Goal: Information Seeking & Learning: Check status

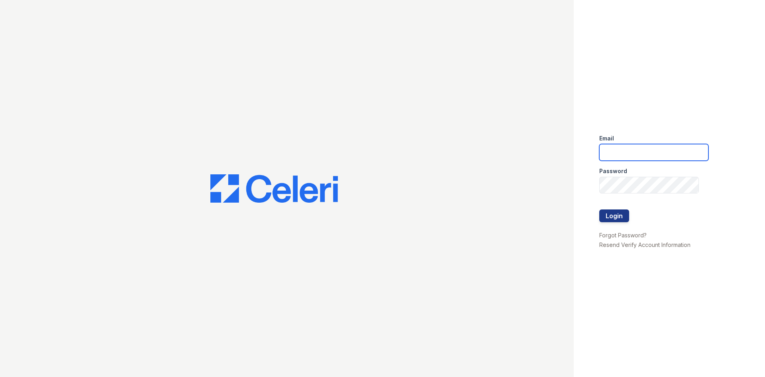
click at [623, 156] on input "email" at bounding box center [653, 152] width 109 height 17
type input "arrivenorthshore@trinity-pm.com"
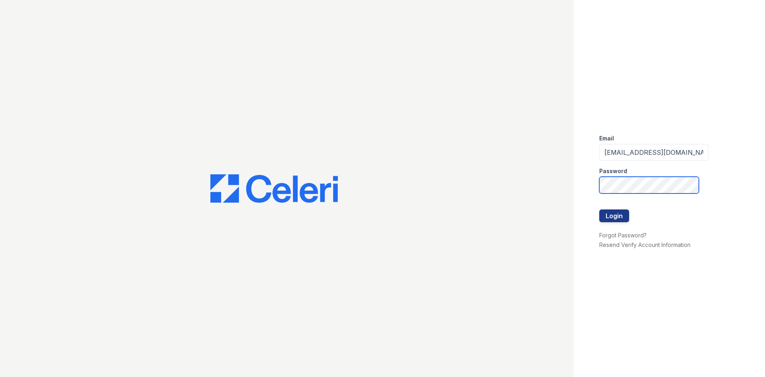
click at [599, 209] on button "Login" at bounding box center [614, 215] width 30 height 13
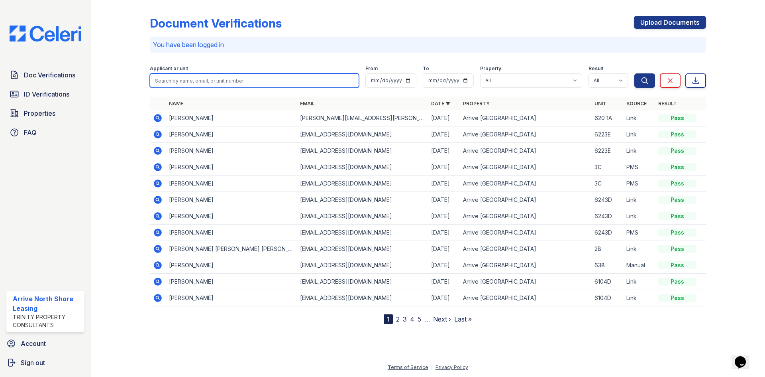
click at [166, 81] on input "search" at bounding box center [254, 80] width 209 height 14
type input "armitage"
click at [634, 73] on button "Search" at bounding box center [644, 80] width 21 height 14
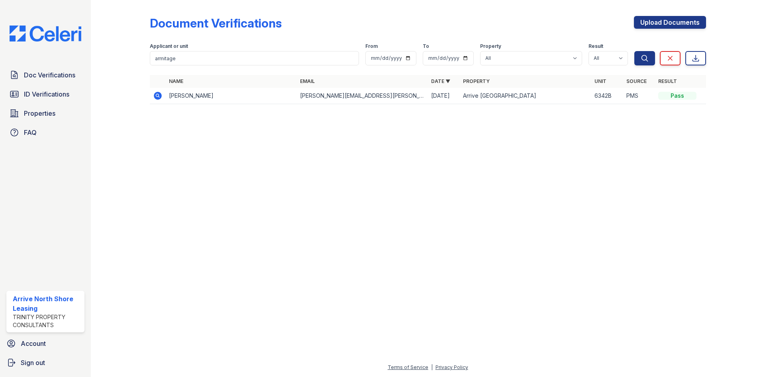
click at [159, 96] on icon at bounding box center [158, 96] width 8 height 8
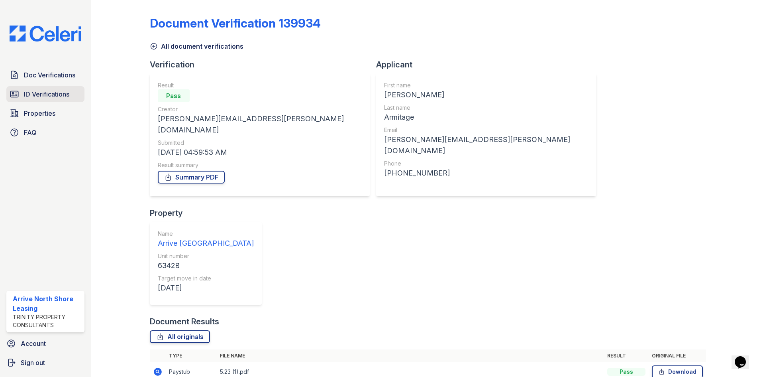
click at [42, 92] on span "ID Verifications" at bounding box center [46, 94] width 45 height 10
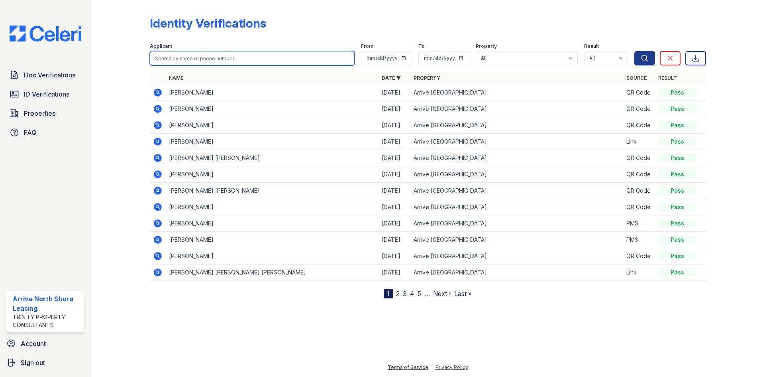
click at [163, 54] on input "search" at bounding box center [252, 58] width 205 height 14
type input "armitage"
click at [634, 51] on button "Search" at bounding box center [644, 58] width 21 height 14
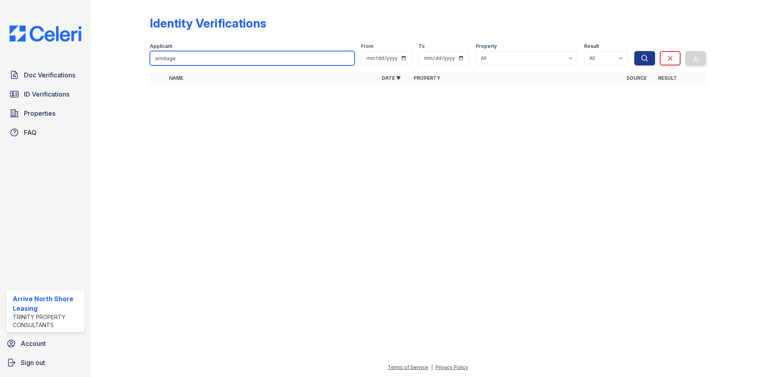
drag, startPoint x: 187, startPoint y: 57, endPoint x: 102, endPoint y: 60, distance: 85.8
click at [102, 60] on div "Identity Verifications Filter Applicant armitage From To Property All Arrive No…" at bounding box center [428, 188] width 674 height 377
type input "jones"
click at [634, 51] on button "Search" at bounding box center [644, 58] width 21 height 14
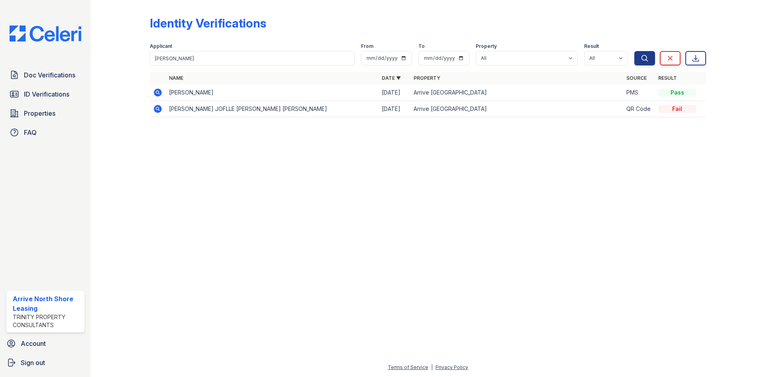
click at [157, 92] on icon at bounding box center [157, 92] width 2 height 2
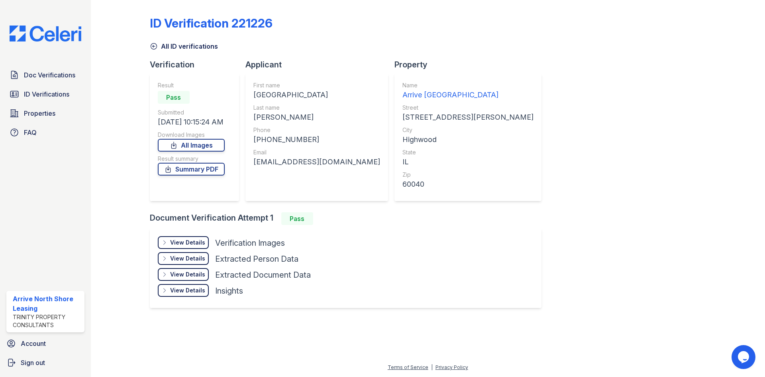
click at [184, 241] on div "View Details" at bounding box center [187, 242] width 35 height 8
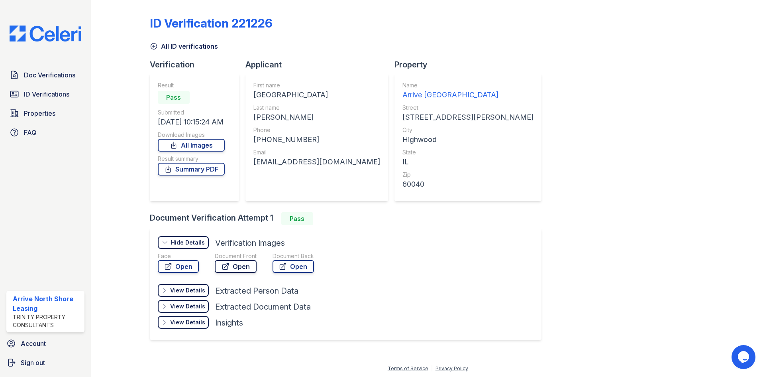
click at [236, 267] on link "Open" at bounding box center [236, 266] width 42 height 13
click at [294, 269] on link "Open" at bounding box center [293, 266] width 41 height 13
click at [52, 96] on span "ID Verifications" at bounding box center [46, 94] width 45 height 10
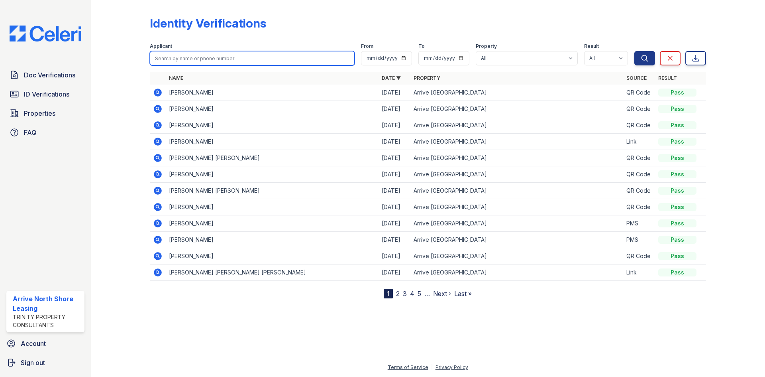
click at [182, 57] on input "search" at bounding box center [252, 58] width 205 height 14
type input "grimm"
click at [634, 51] on button "Search" at bounding box center [644, 58] width 21 height 14
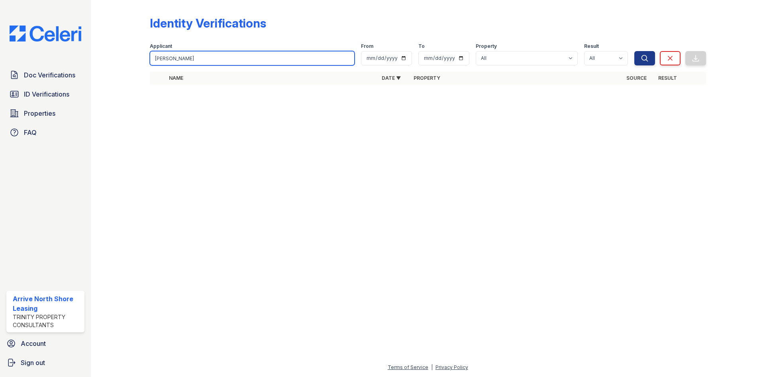
drag, startPoint x: 182, startPoint y: 57, endPoint x: 149, endPoint y: 60, distance: 32.9
click at [149, 60] on div "Identity Verifications Filter Applicant grimm From To Property All Arrive North…" at bounding box center [428, 52] width 649 height 105
type input "martinez"
click at [634, 51] on button "Search" at bounding box center [644, 58] width 21 height 14
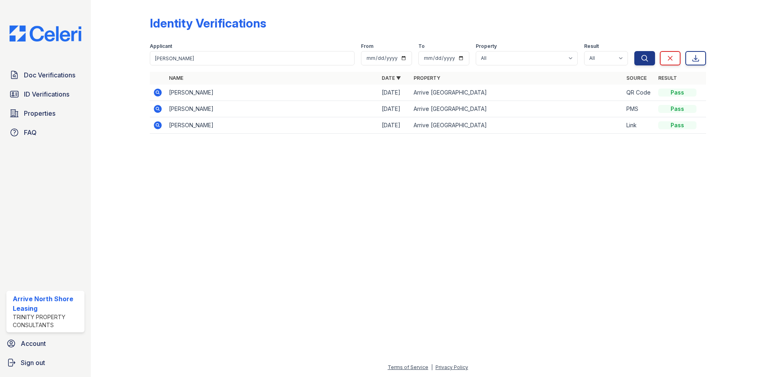
click at [157, 110] on icon at bounding box center [158, 109] width 10 height 10
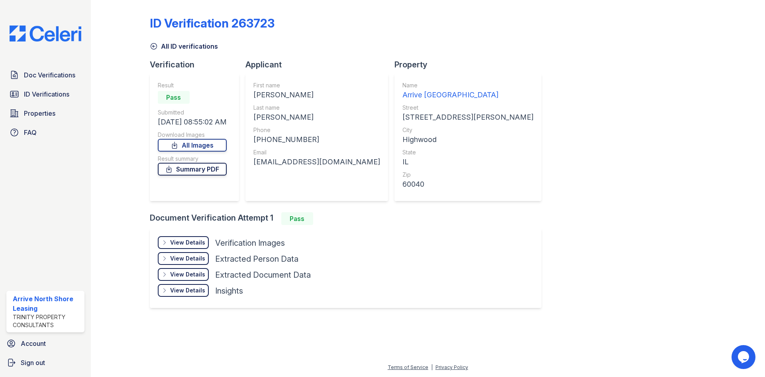
click at [200, 167] on link "Summary PDF" at bounding box center [192, 169] width 69 height 13
click at [193, 242] on div "View Details" at bounding box center [187, 242] width 35 height 8
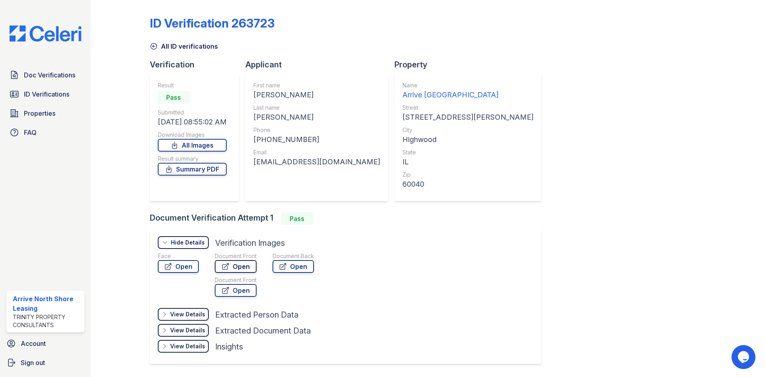
click at [241, 263] on link "Open" at bounding box center [236, 266] width 42 height 13
click at [288, 265] on link "Open" at bounding box center [293, 266] width 41 height 13
